Goal: Use online tool/utility: Utilize a website feature to perform a specific function

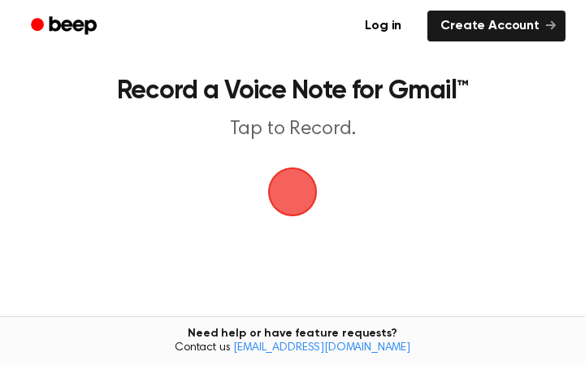
click at [285, 182] on span "button" at bounding box center [292, 191] width 45 height 45
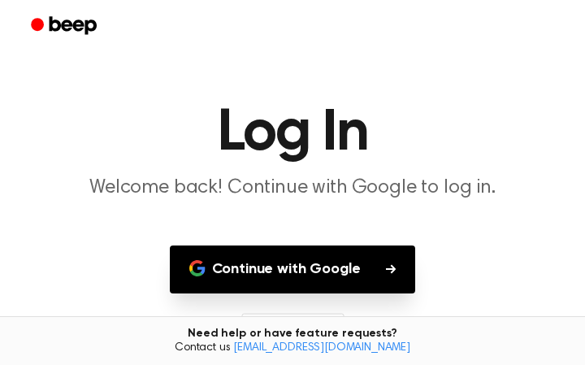
click at [277, 270] on button "Continue with Google" at bounding box center [293, 269] width 246 height 48
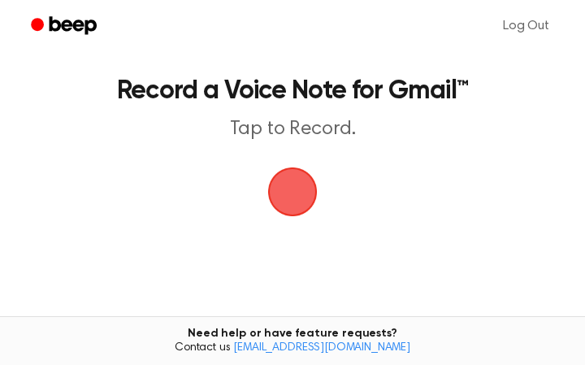
click at [290, 214] on span "button" at bounding box center [292, 191] width 45 height 45
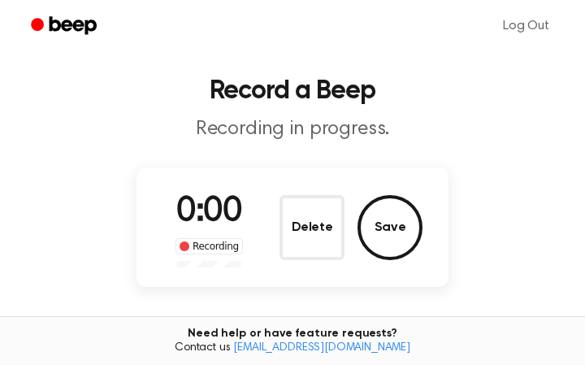
click at [285, 204] on button "Delete" at bounding box center [311, 227] width 65 height 65
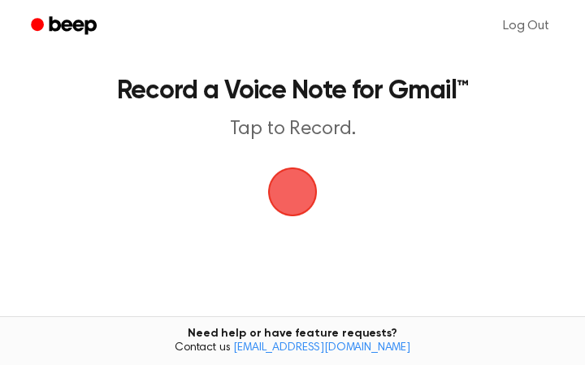
click at [285, 204] on span "button" at bounding box center [292, 191] width 45 height 45
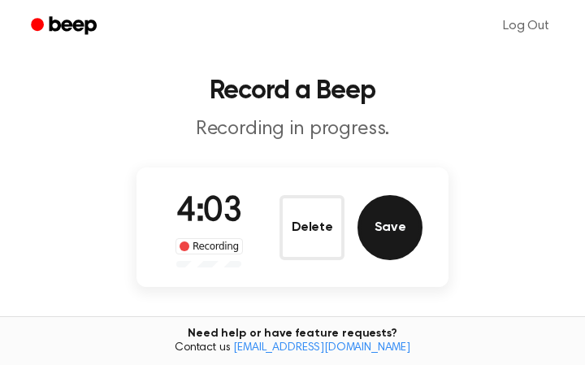
click at [391, 222] on button "Save" at bounding box center [389, 227] width 65 height 65
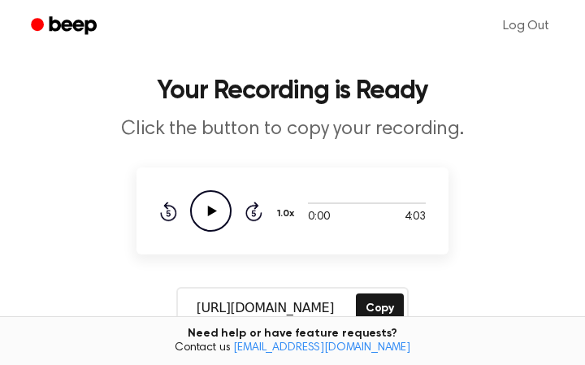
click at [211, 212] on icon at bounding box center [212, 210] width 9 height 11
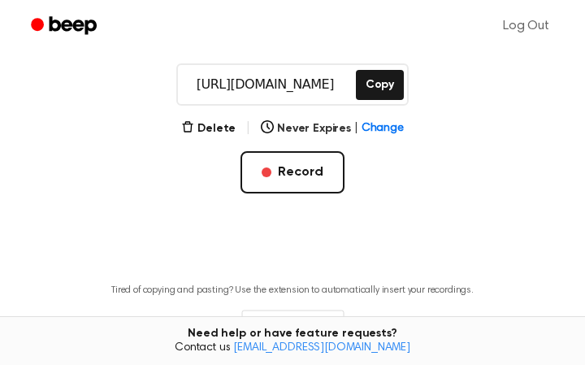
scroll to position [208, 0]
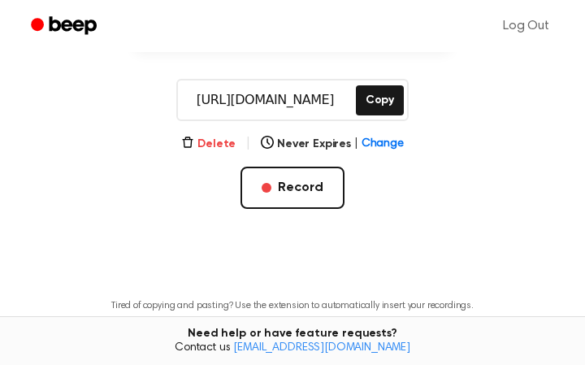
click at [223, 140] on button "Delete" at bounding box center [208, 144] width 54 height 17
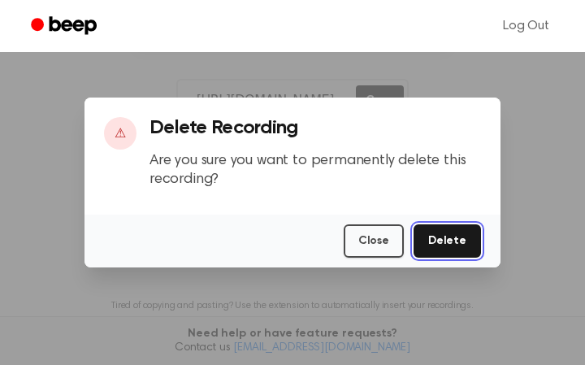
click at [435, 239] on button "Delete" at bounding box center [446, 240] width 67 height 33
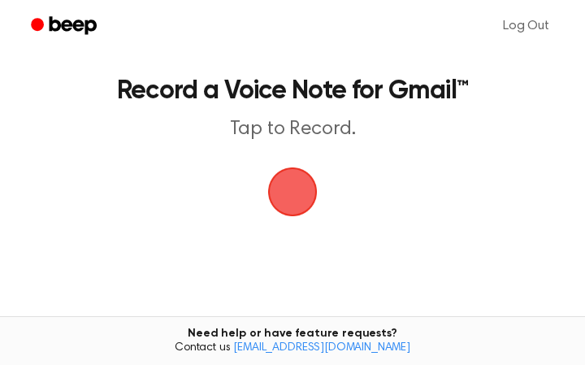
scroll to position [162, 0]
